Goal: Task Accomplishment & Management: Manage account settings

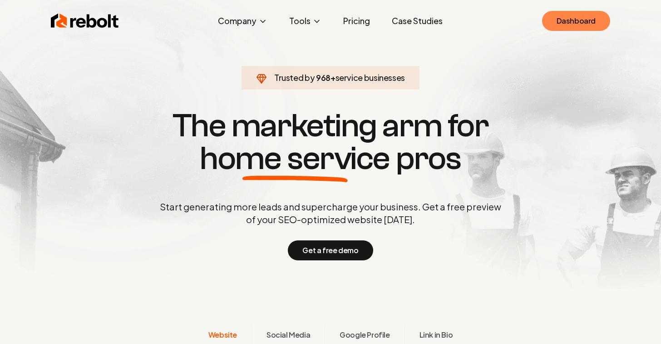
click at [563, 27] on link "Dashboard" at bounding box center [576, 21] width 68 height 20
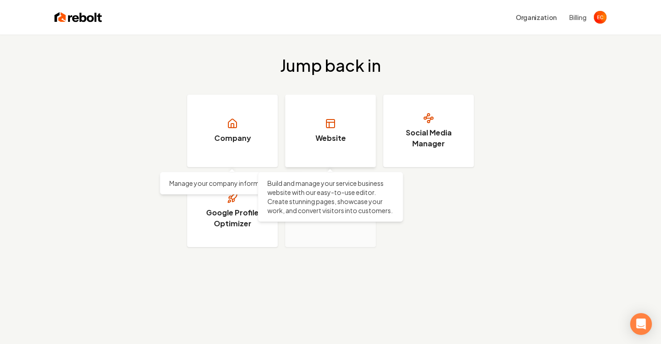
click at [330, 130] on link "Website" at bounding box center [330, 130] width 91 height 73
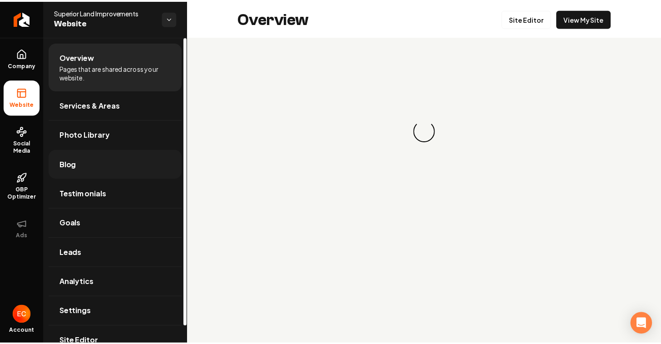
scroll to position [18, 0]
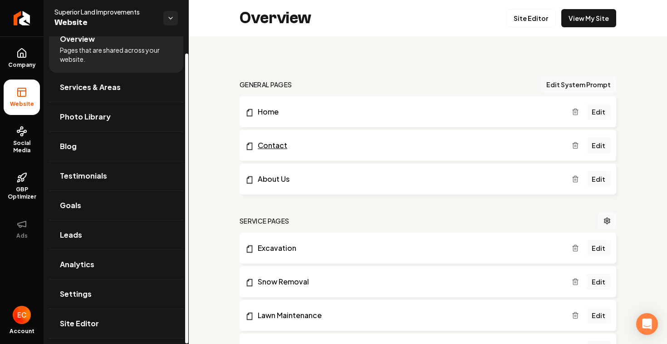
click at [297, 150] on link "Contact" at bounding box center [408, 145] width 327 height 11
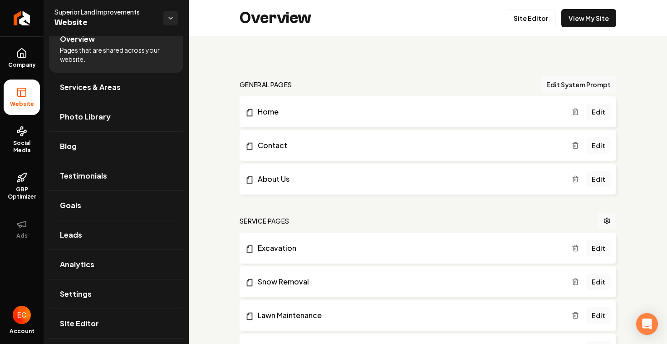
click at [599, 147] on link "Edit" at bounding box center [598, 145] width 25 height 16
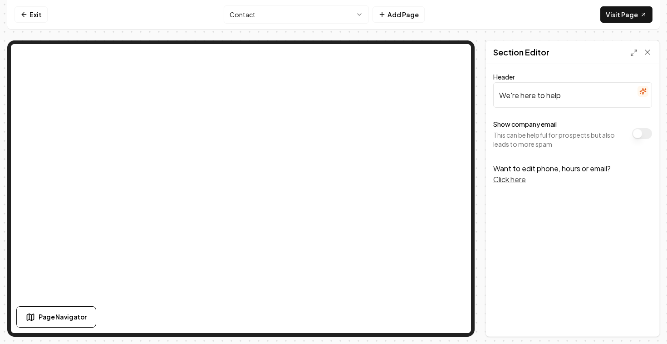
click at [515, 178] on button "Click here" at bounding box center [509, 179] width 33 height 11
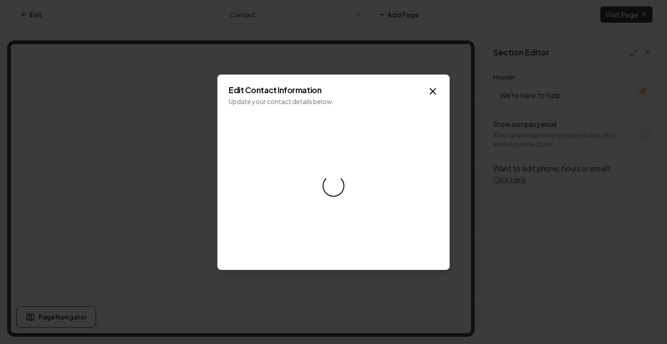
select select "**"
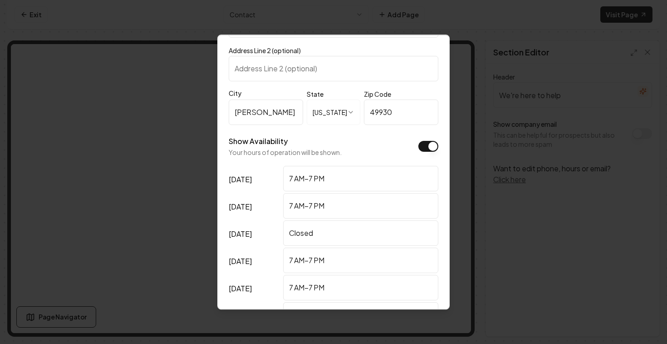
scroll to position [276, 0]
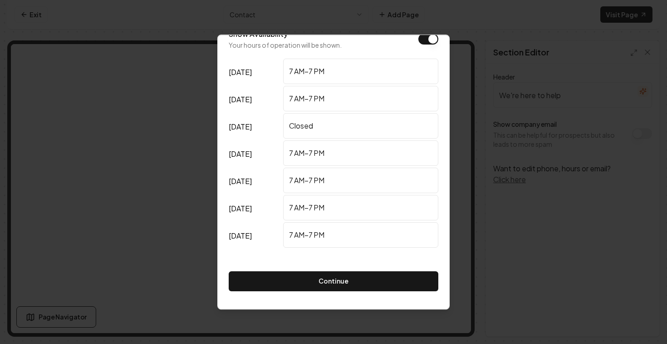
drag, startPoint x: 332, startPoint y: 177, endPoint x: 280, endPoint y: 181, distance: 51.8
click at [280, 181] on div "[DATE] 7 AM–7 PM" at bounding box center [334, 180] width 210 height 27
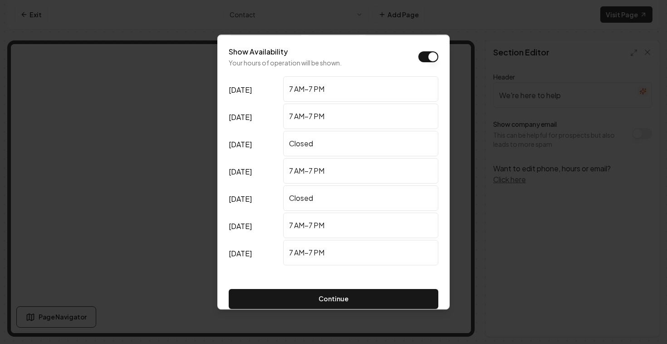
scroll to position [258, 0]
type input "Closed"
click at [313, 118] on input "7 AM–7 PM" at bounding box center [360, 116] width 155 height 25
type input "7 AM–5 PM"
click at [312, 170] on input "7 AM–7 PM" at bounding box center [360, 170] width 155 height 25
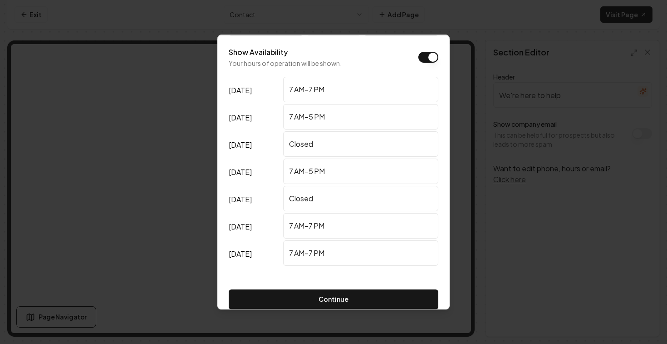
type input "7 AM–5 PM"
click at [313, 224] on input "7 AM–7 PM" at bounding box center [360, 225] width 155 height 25
type input "7 AM–5 PM"
click at [313, 253] on input "7 AM–7 PM" at bounding box center [360, 252] width 155 height 25
type input "7 AM–5 PM"
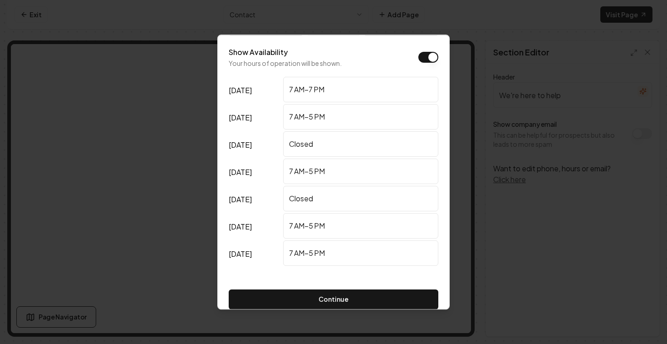
click at [311, 87] on input "7 AM–7 PM" at bounding box center [360, 89] width 155 height 25
click at [313, 90] on input "7 AM-7 PM" at bounding box center [360, 89] width 155 height 25
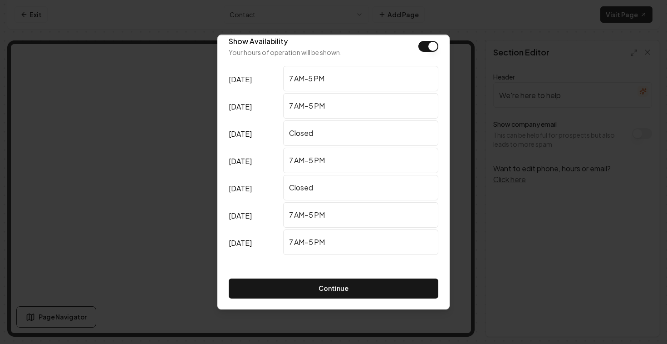
scroll to position [269, 0]
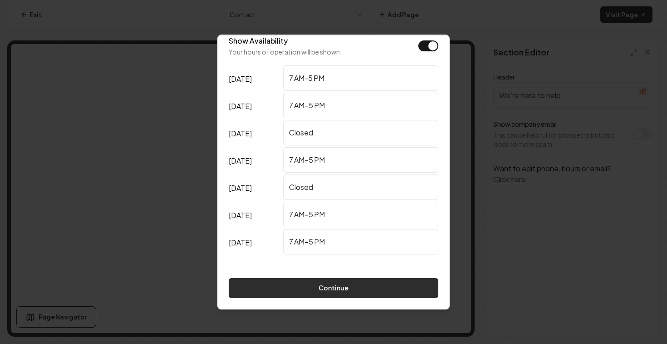
type input "7 AM-5 PM"
click at [363, 289] on button "Continue" at bounding box center [334, 288] width 210 height 20
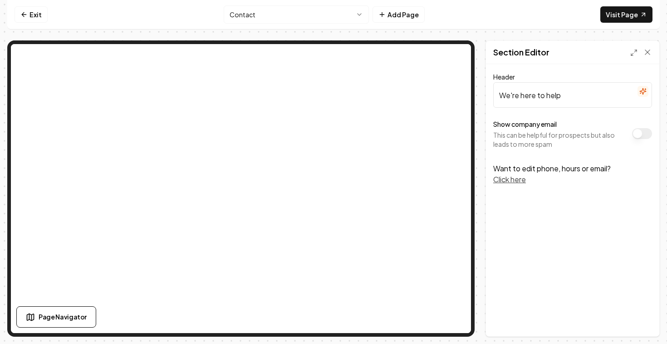
click at [638, 135] on button "Show company email" at bounding box center [642, 133] width 20 height 11
click at [29, 14] on link "Exit" at bounding box center [31, 14] width 33 height 16
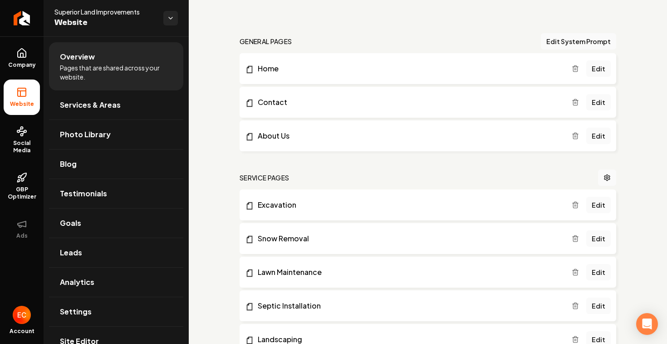
scroll to position [49, 0]
